Goal: Obtain resource: Download file/media

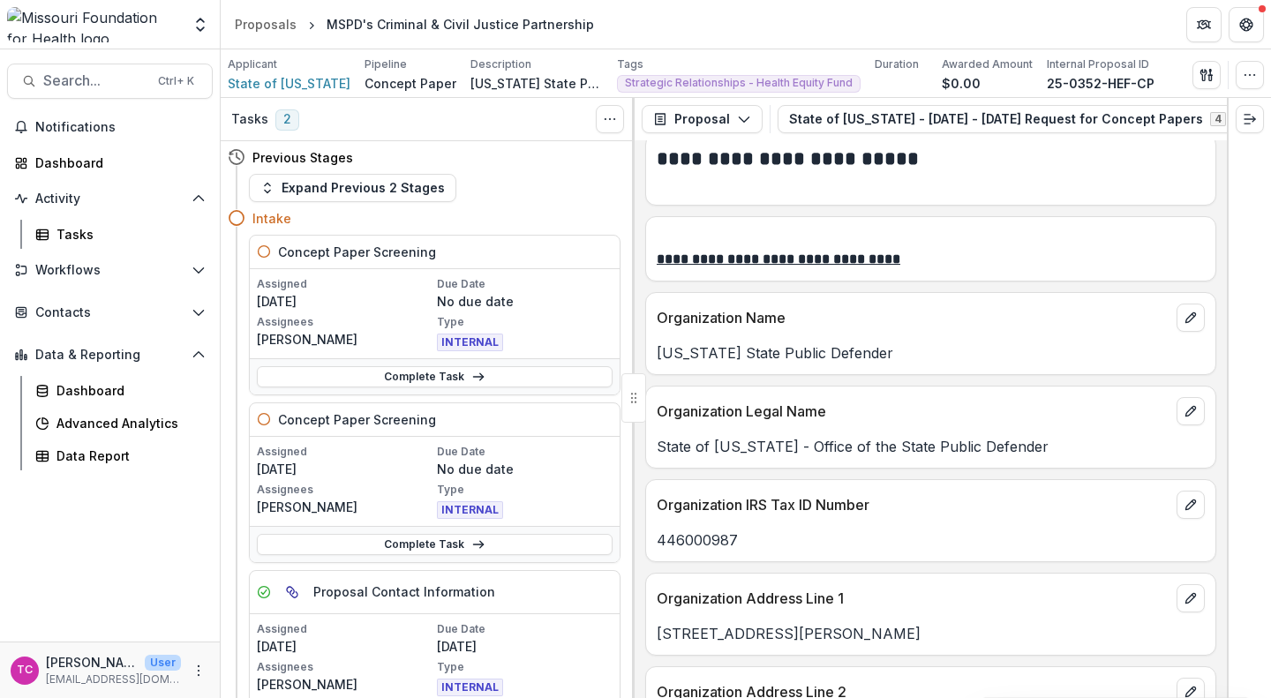
scroll to position [801, 0]
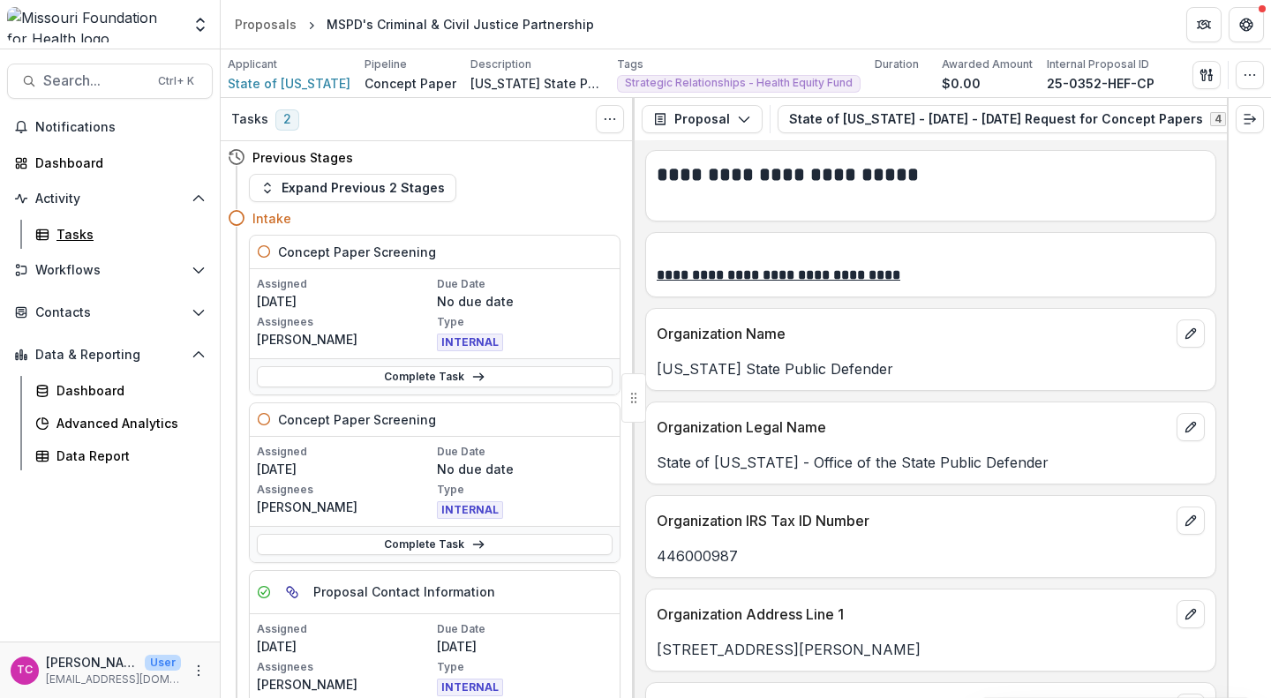
click at [90, 243] on div "Tasks" at bounding box center [127, 234] width 142 height 19
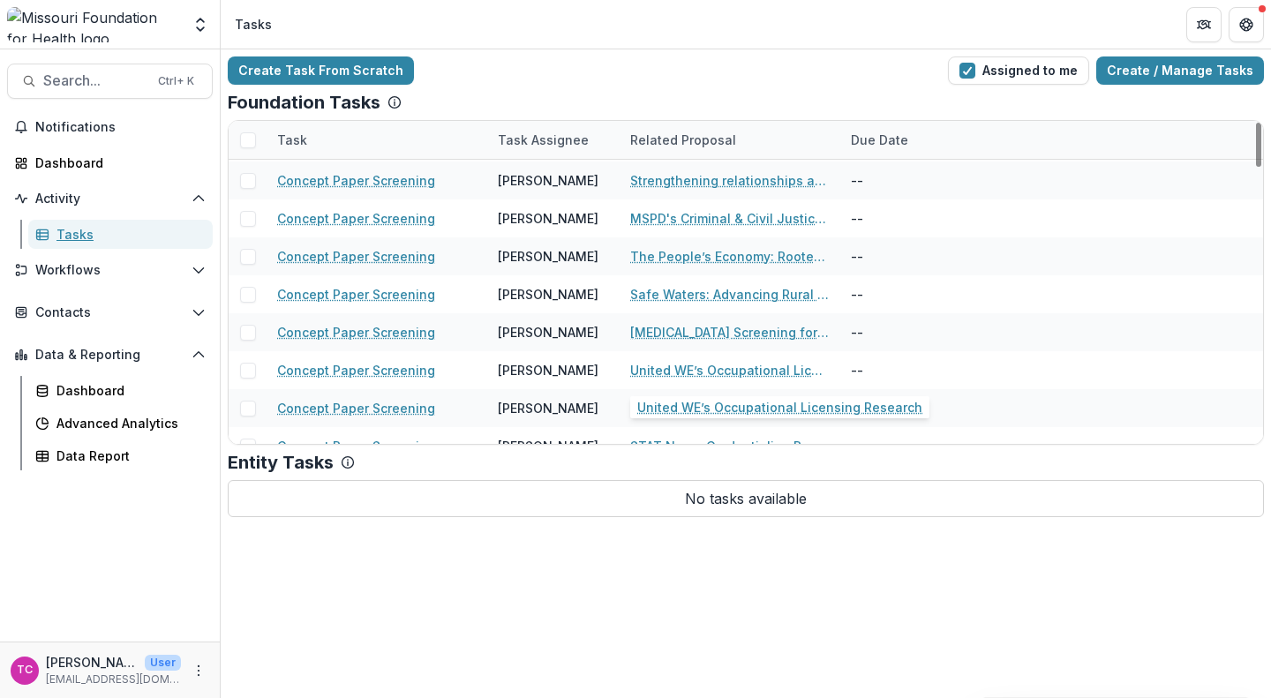
scroll to position [1707, 0]
click at [710, 247] on link "The People’s Economy: Rooted in Care & Democracy - 2026-2028" at bounding box center [730, 255] width 200 height 19
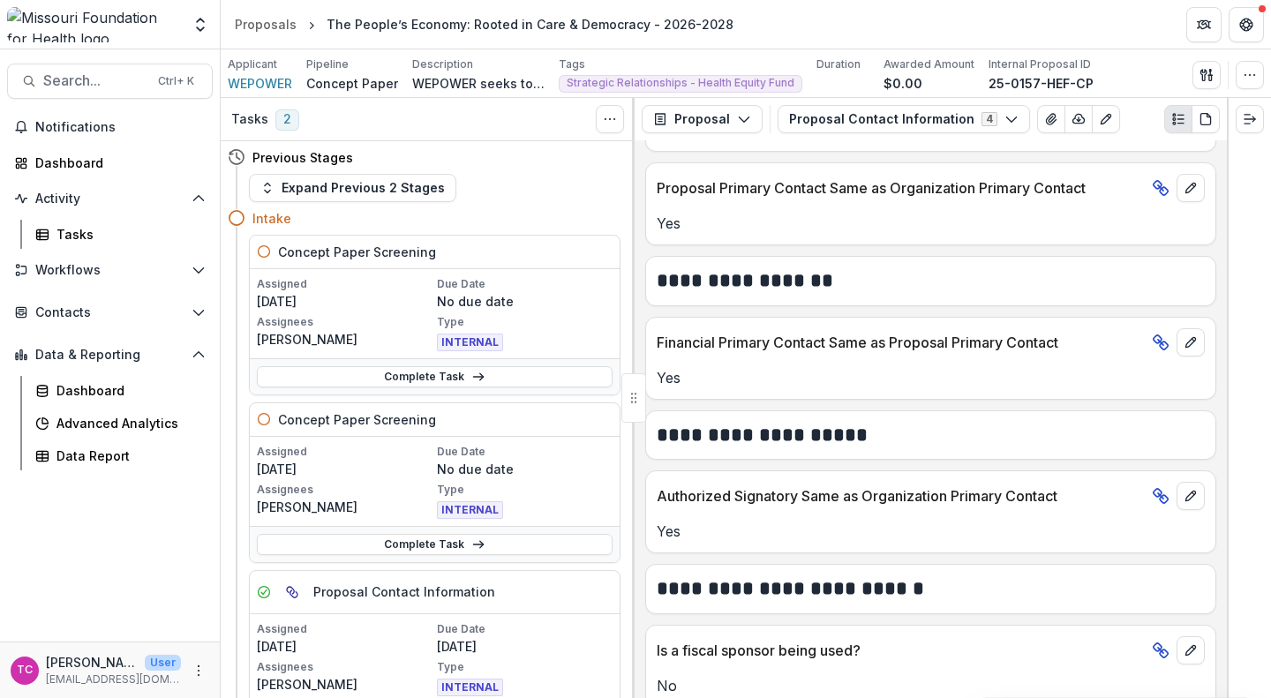
scroll to position [753, 0]
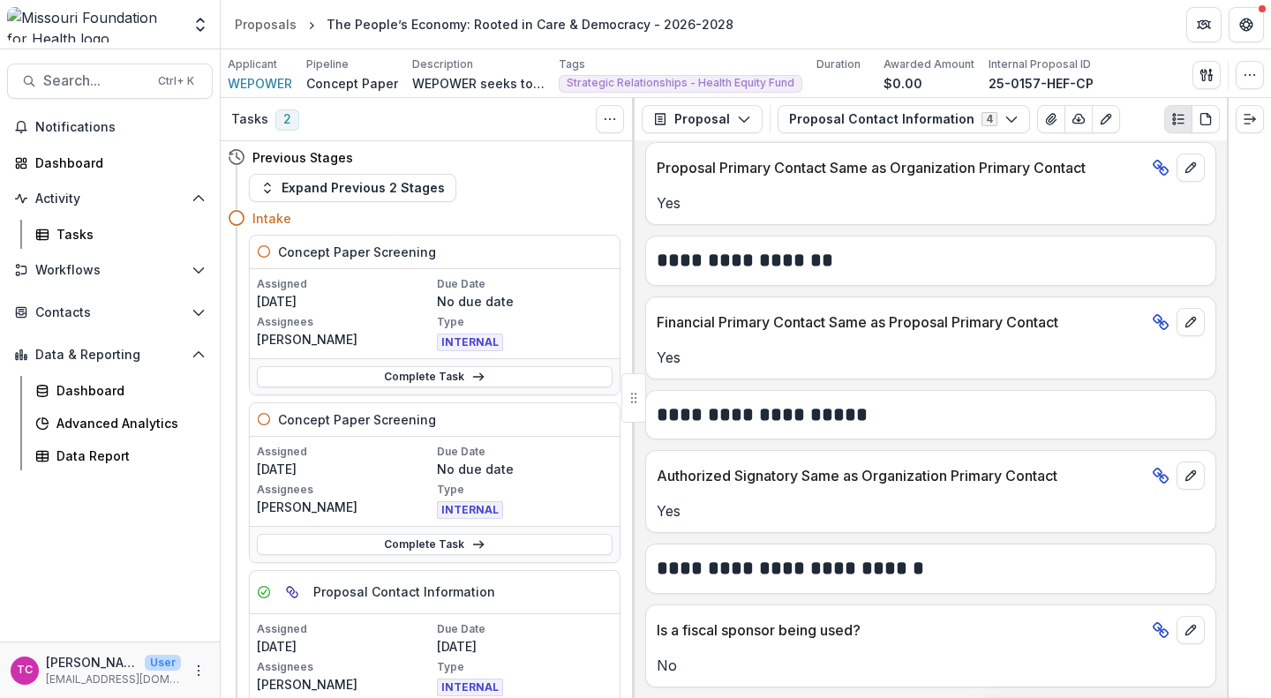
click at [835, 127] on button "Proposal Contact Information 4" at bounding box center [904, 119] width 252 height 28
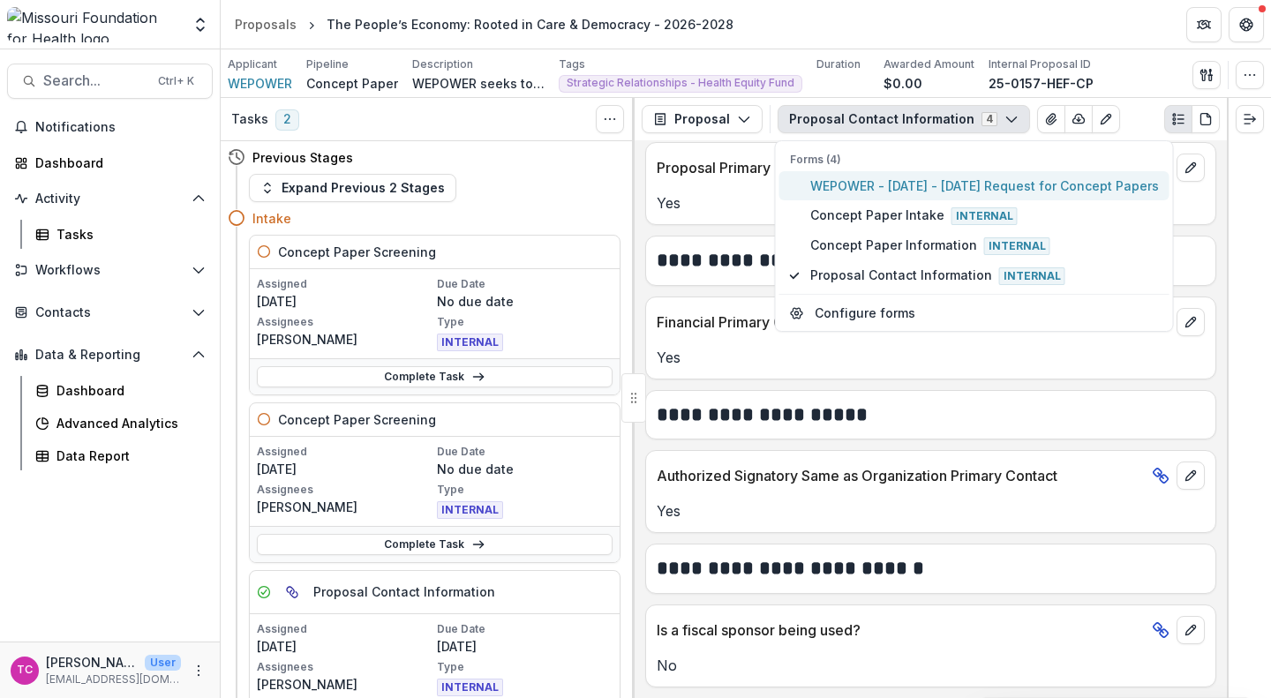
click at [844, 192] on span "WEPOWER - [DATE] - [DATE] Request for Concept Papers" at bounding box center [984, 186] width 349 height 19
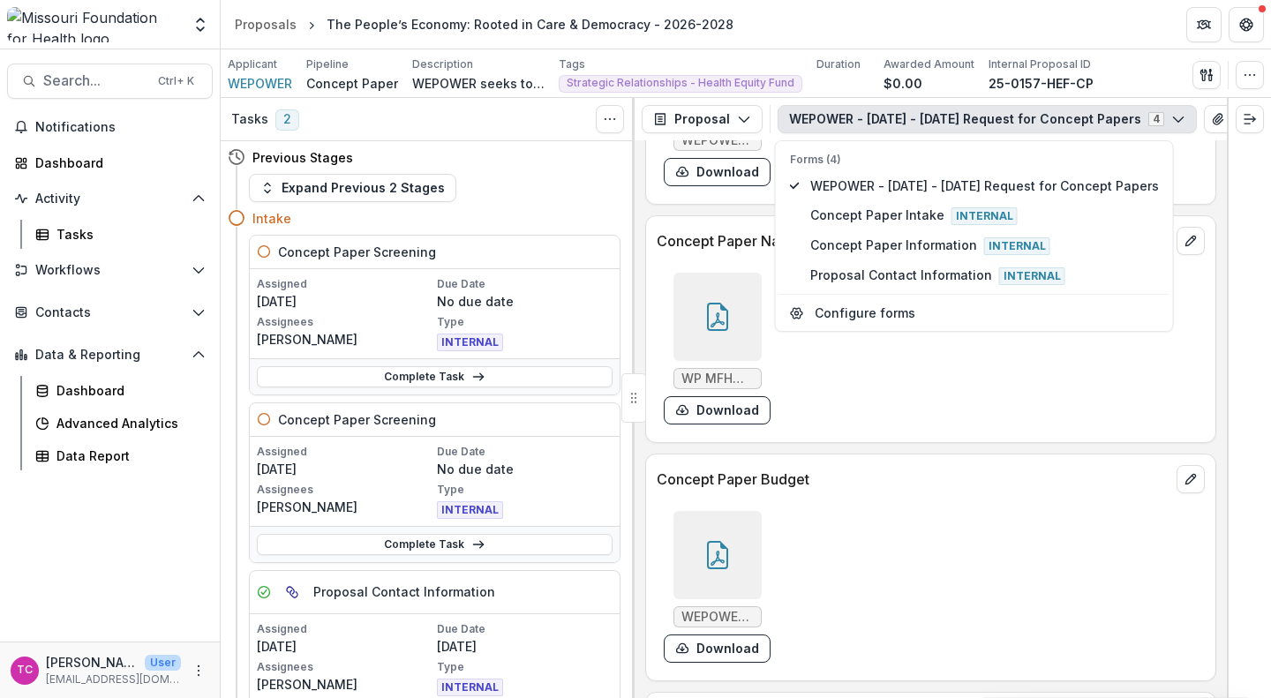
scroll to position [5244, 0]
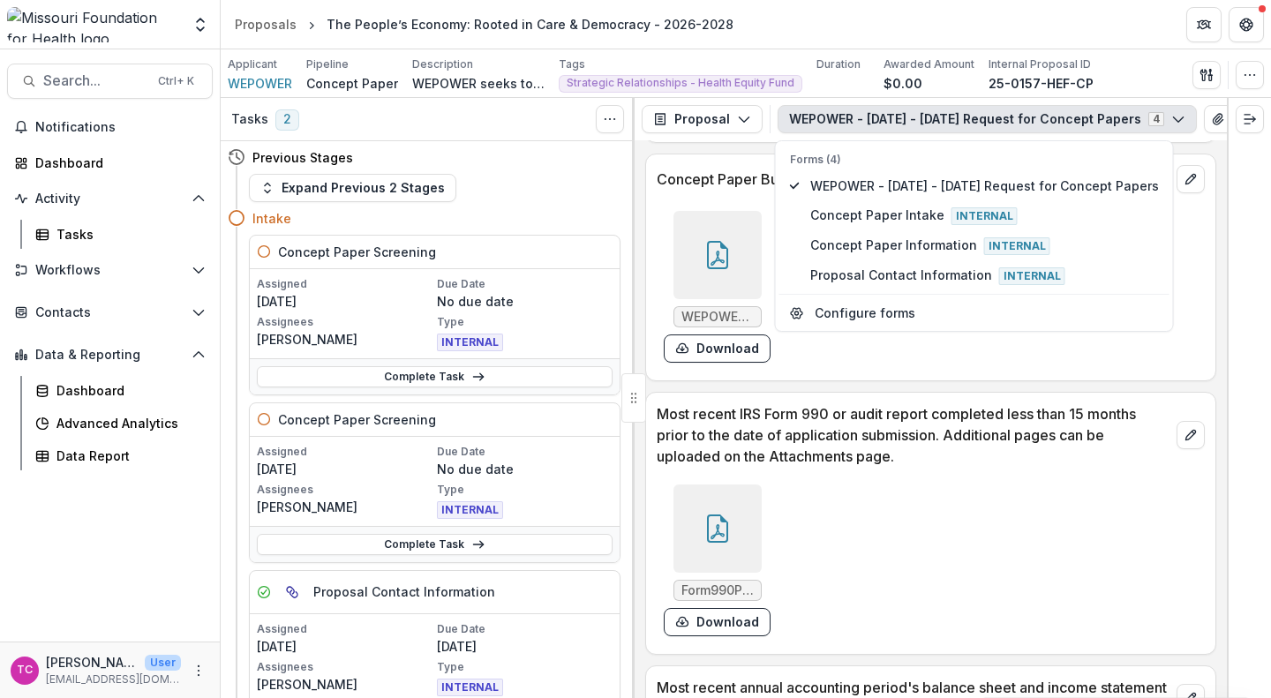
click at [712, 362] on button "Download" at bounding box center [717, 349] width 107 height 28
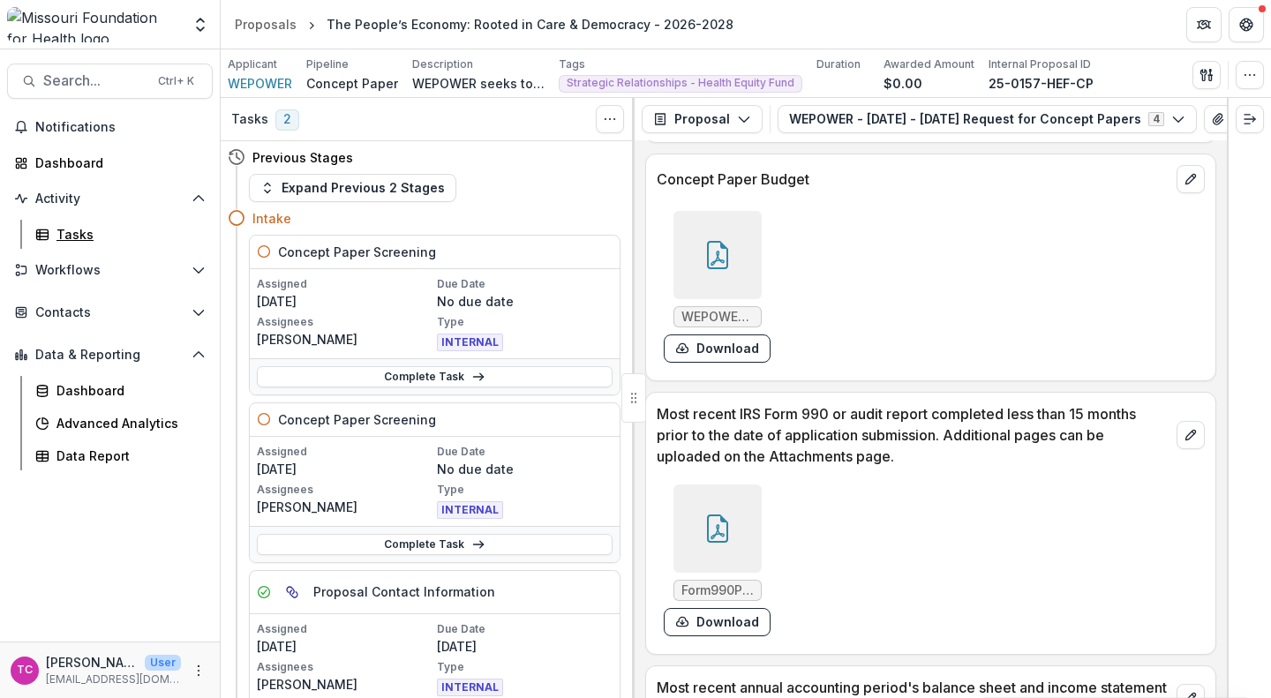
click at [64, 242] on div "Tasks" at bounding box center [127, 234] width 142 height 19
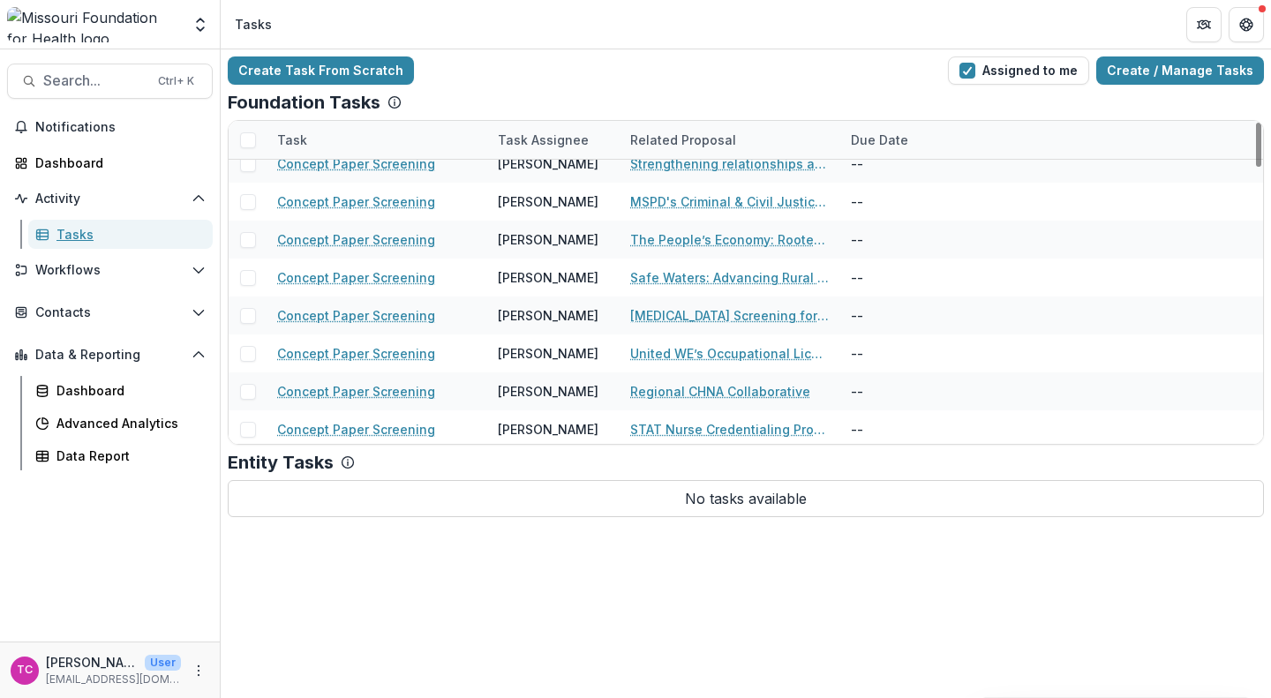
scroll to position [1724, 0]
click at [667, 267] on link "Safe Waters: Advancing Rural Health Equity through Water Safety Access" at bounding box center [730, 276] width 200 height 19
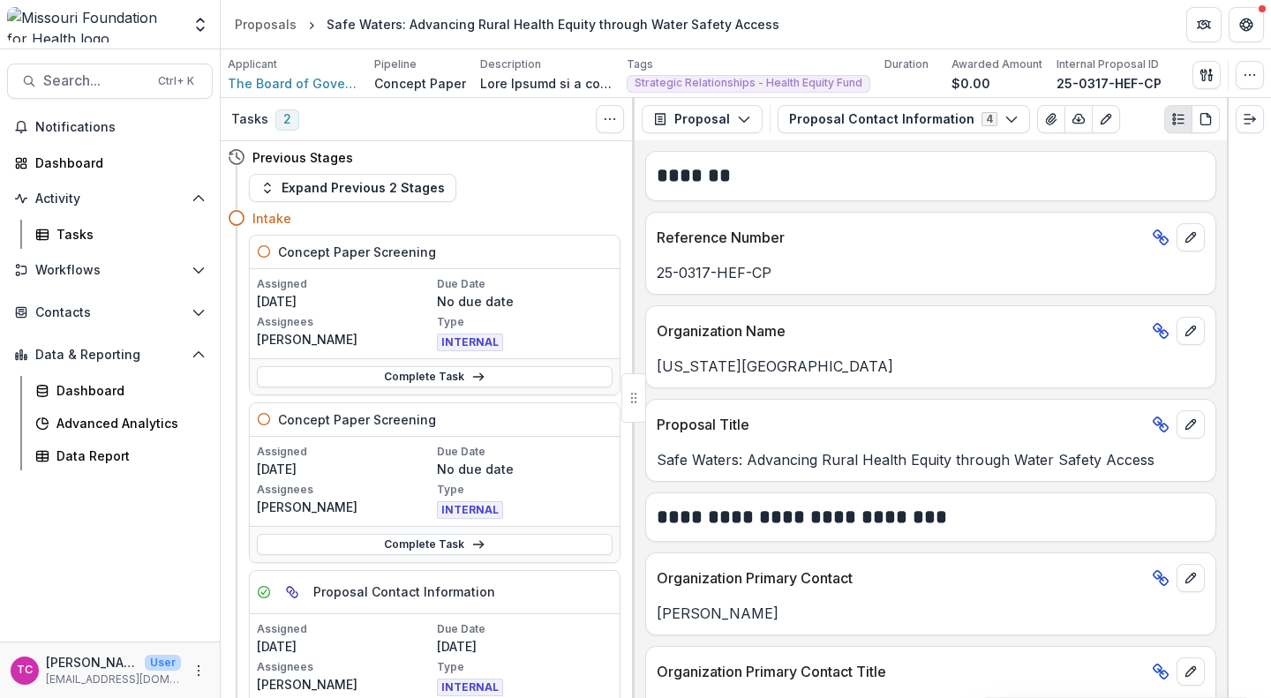
click at [822, 120] on button "Proposal Contact Information 4" at bounding box center [904, 119] width 252 height 28
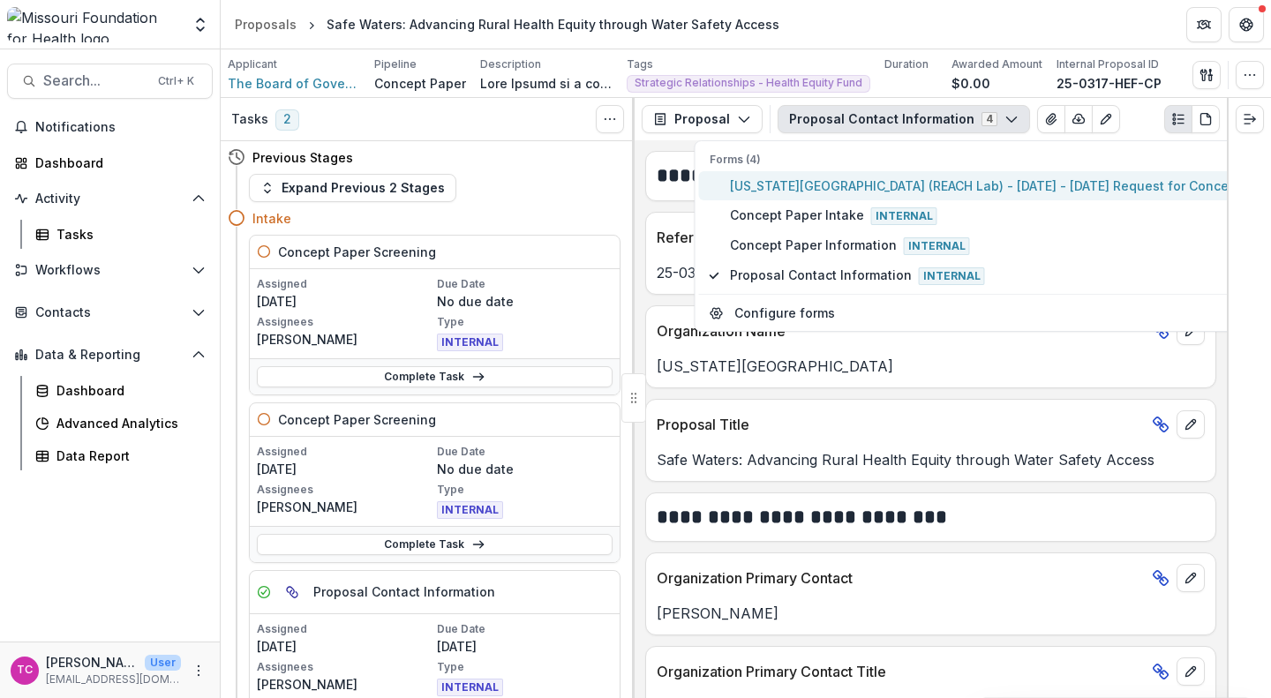
click at [809, 188] on span "[US_STATE][GEOGRAPHIC_DATA] (REACH Lab) - [DATE] - [DATE] Request for Concept P…" at bounding box center [1009, 186] width 558 height 19
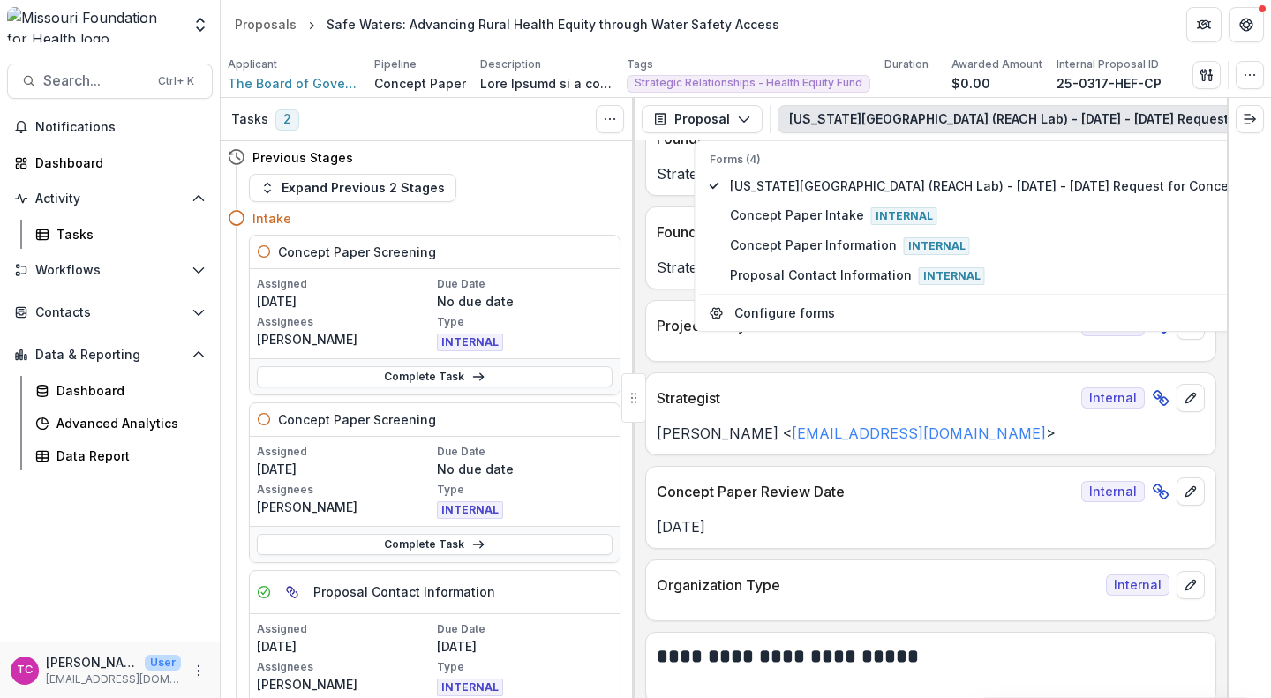
click at [884, 485] on p "Concept Paper Review Date" at bounding box center [866, 491] width 418 height 21
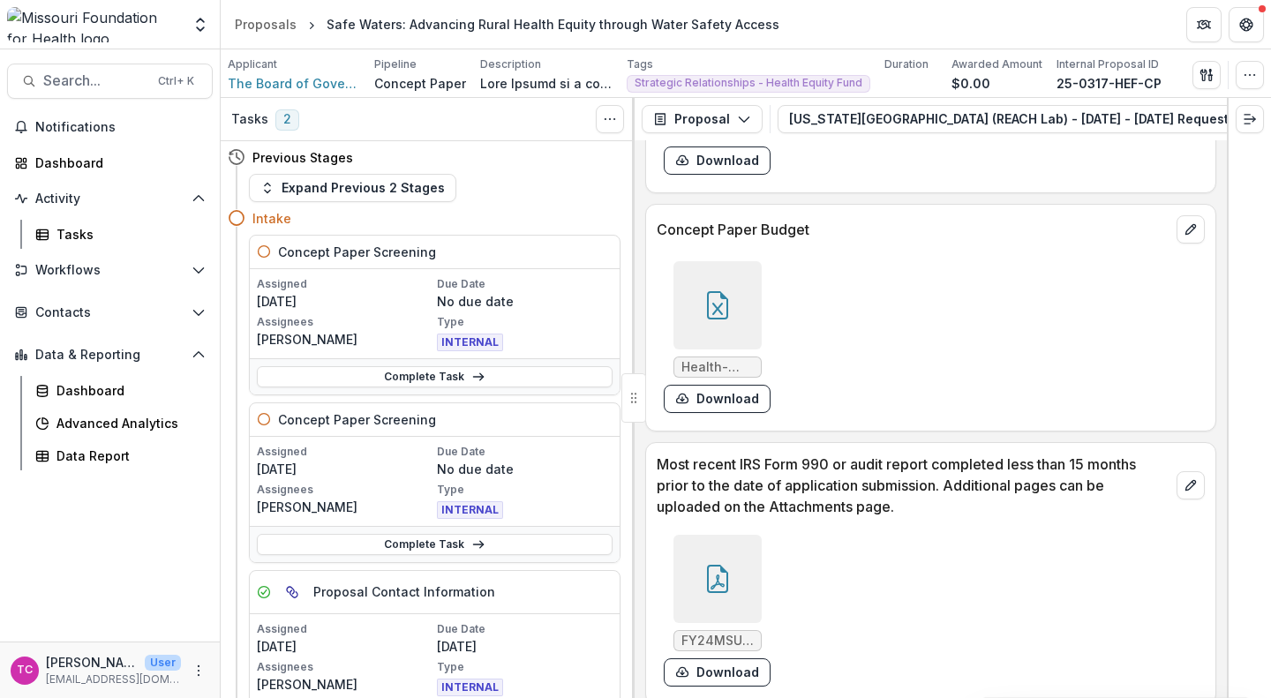
scroll to position [5655, 0]
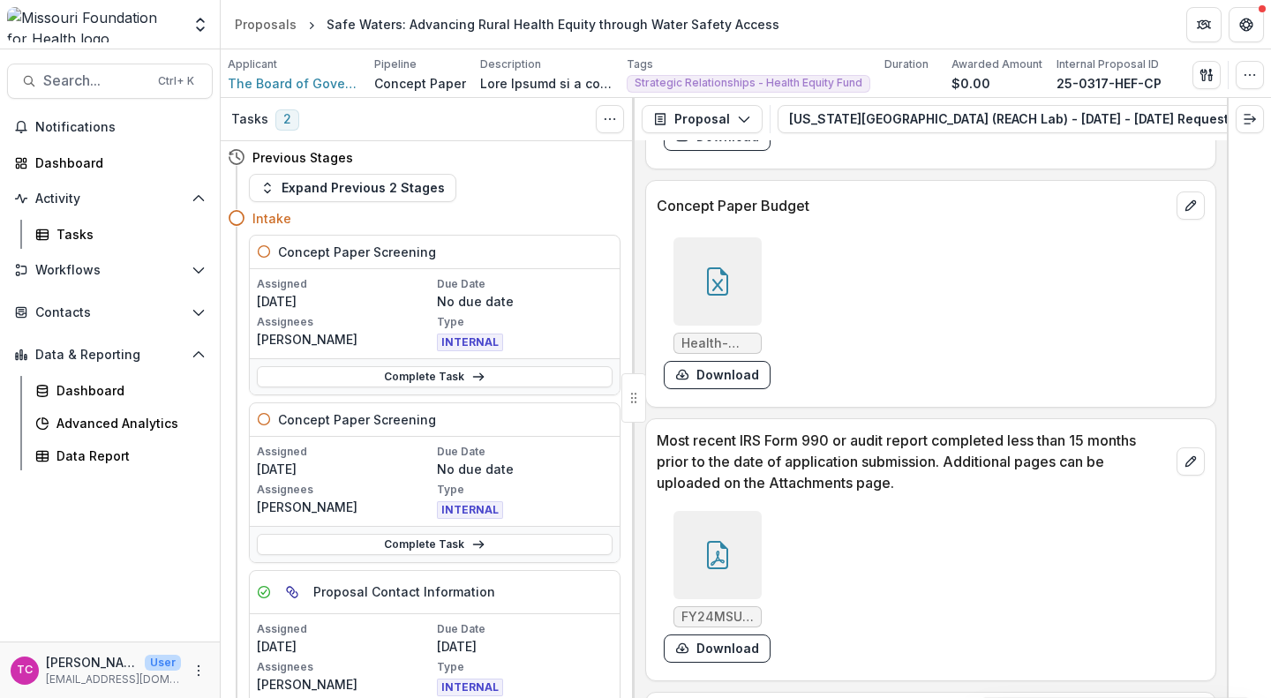
click at [744, 389] on button "Download" at bounding box center [717, 375] width 107 height 28
